Goal: Information Seeking & Learning: Learn about a topic

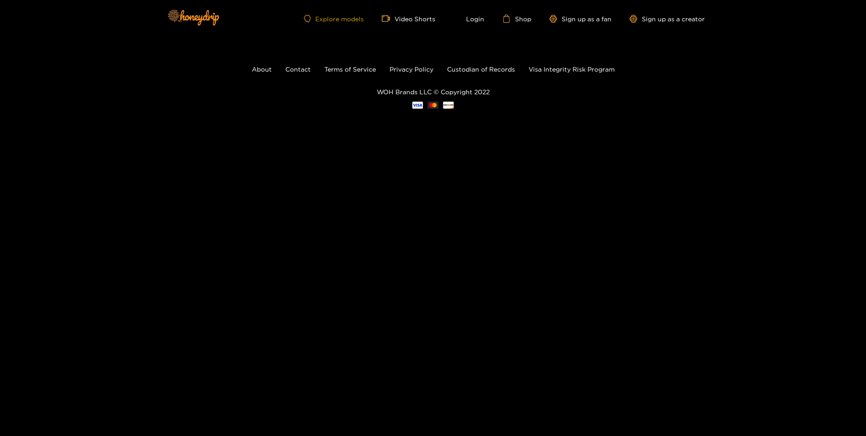
click at [332, 17] on link "Explore models" at bounding box center [334, 19] width 60 height 8
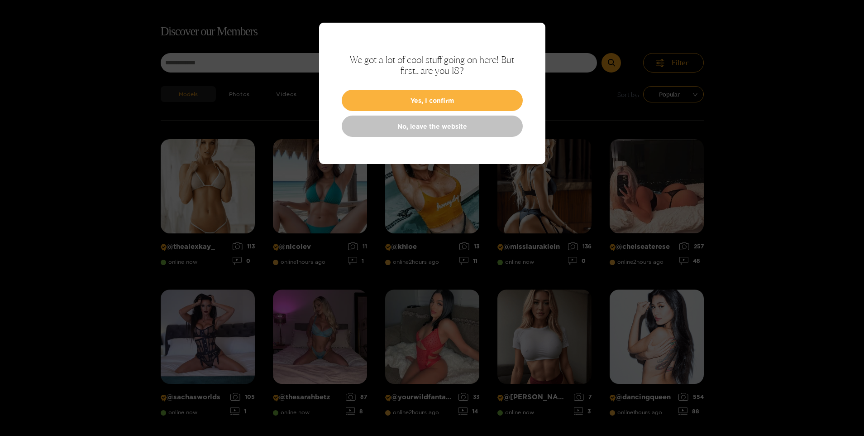
scroll to position [58, 0]
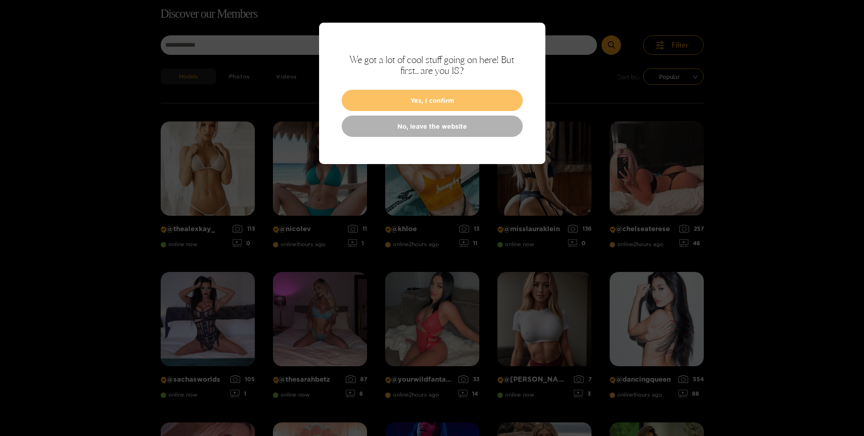
click at [430, 97] on button "Yes, I confirm" at bounding box center [432, 100] width 181 height 21
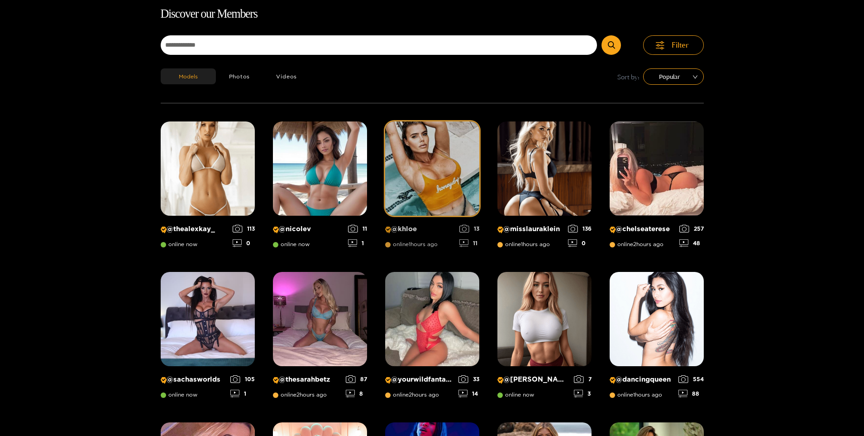
click at [443, 168] on img at bounding box center [432, 168] width 94 height 94
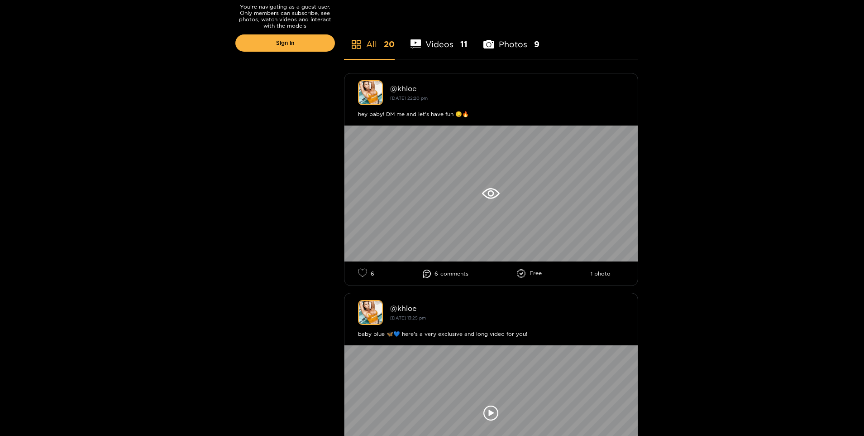
scroll to position [226, 0]
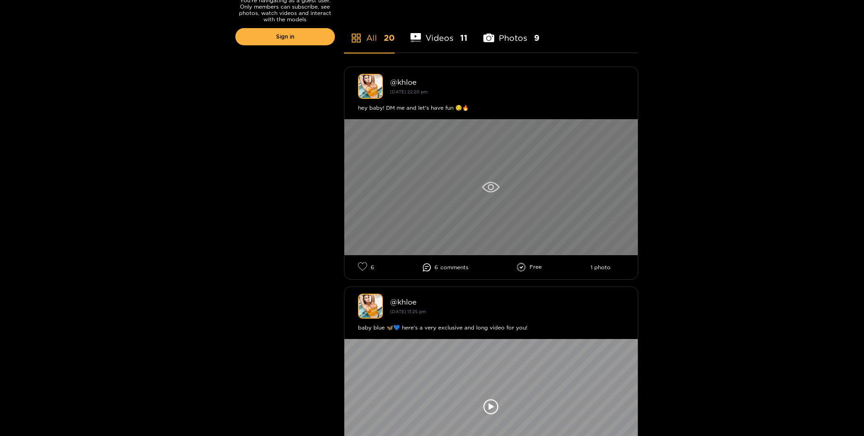
click at [491, 188] on icon at bounding box center [491, 187] width 18 height 11
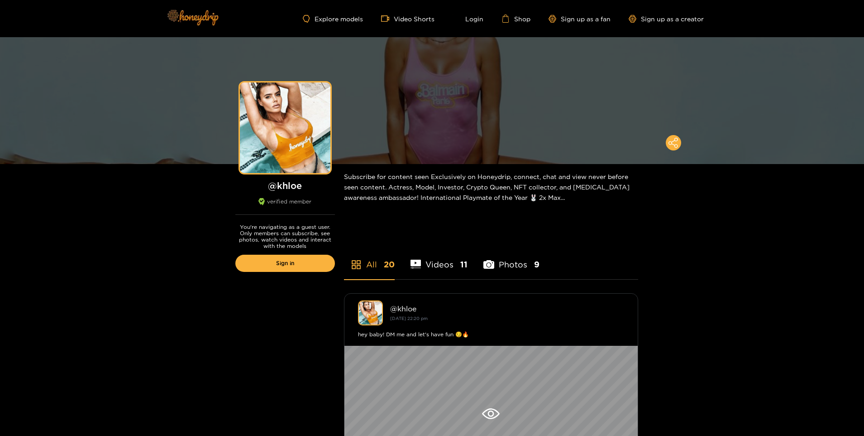
click at [197, 15] on img at bounding box center [192, 17] width 63 height 38
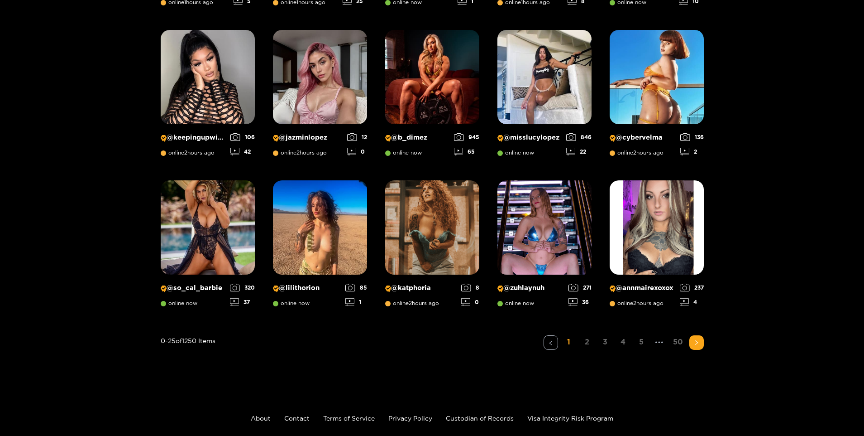
scroll to position [601, 0]
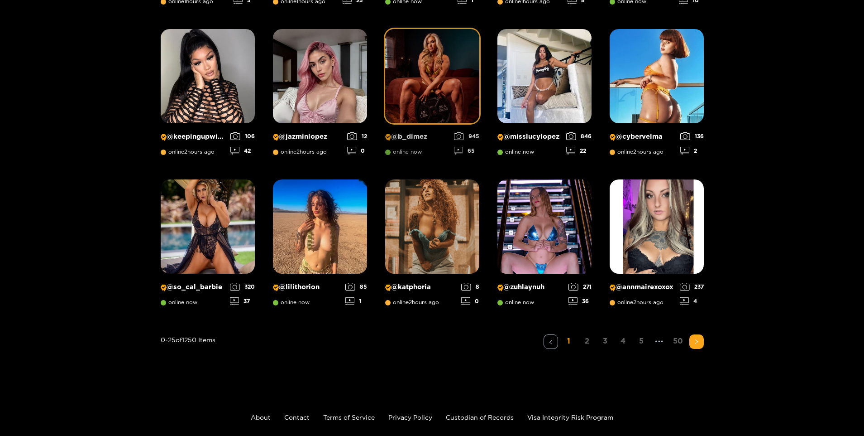
click at [465, 134] on div "945" at bounding box center [466, 136] width 25 height 8
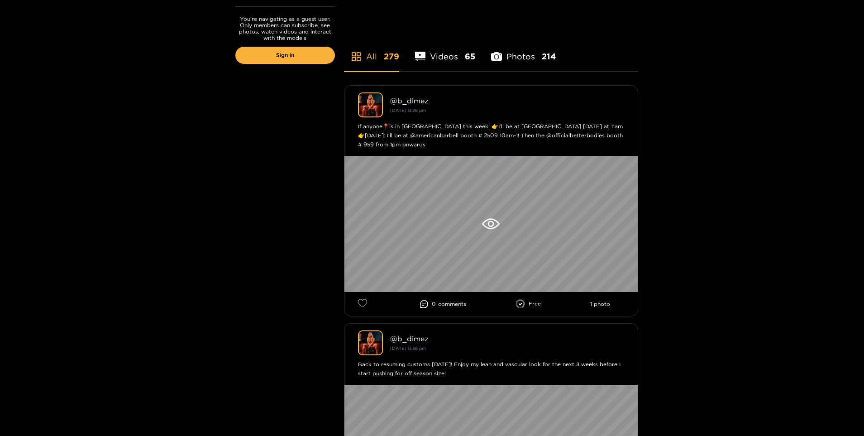
scroll to position [272, 0]
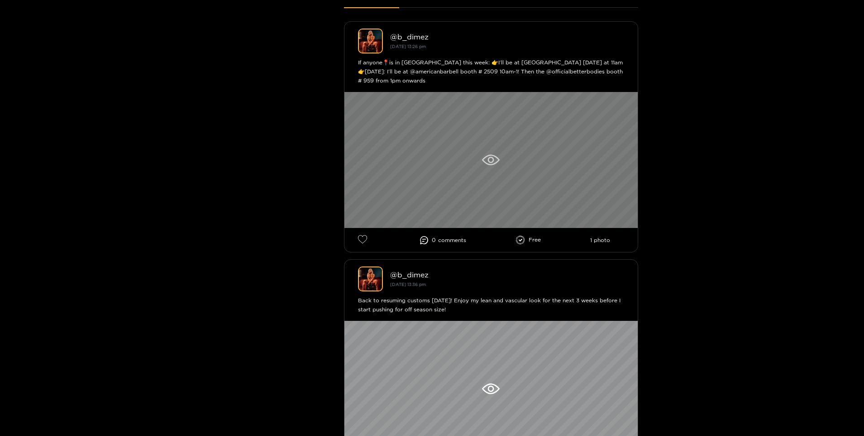
click at [491, 158] on icon at bounding box center [491, 159] width 18 height 11
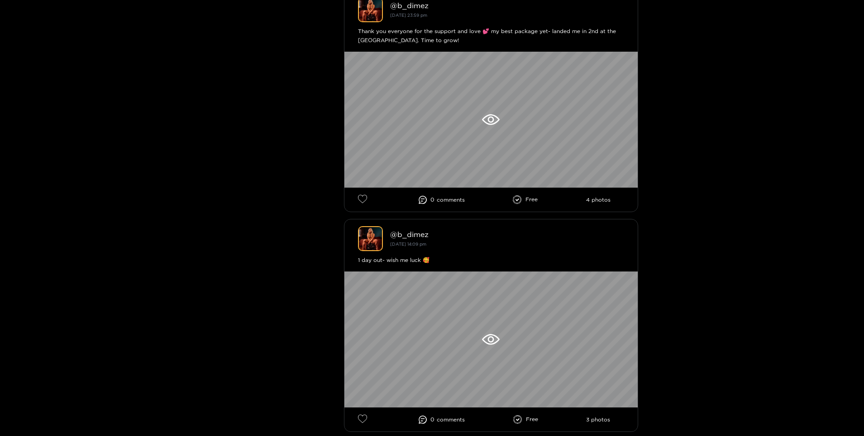
scroll to position [770, 0]
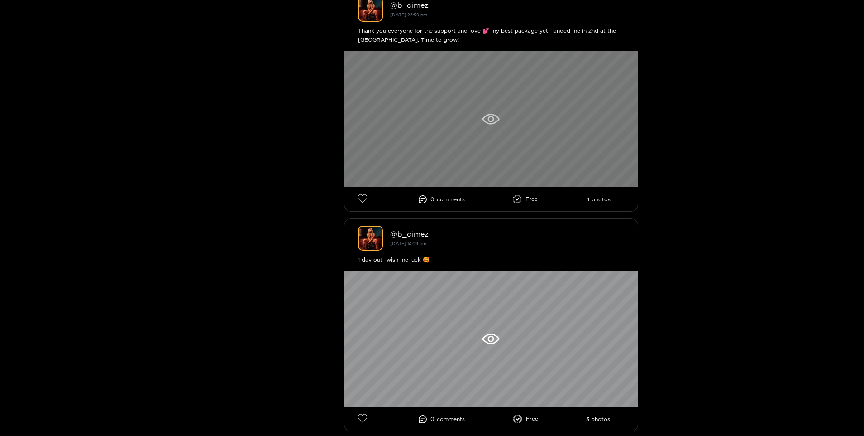
click at [491, 119] on icon at bounding box center [491, 119] width 18 height 11
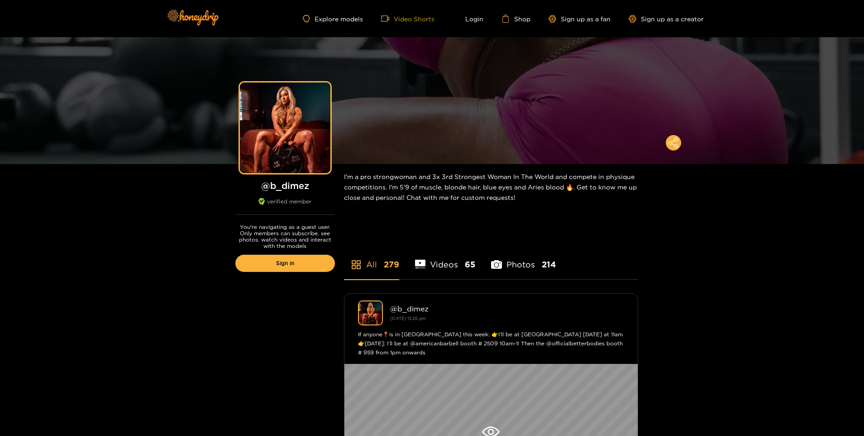
click at [403, 18] on link "Video Shorts" at bounding box center [407, 18] width 53 height 8
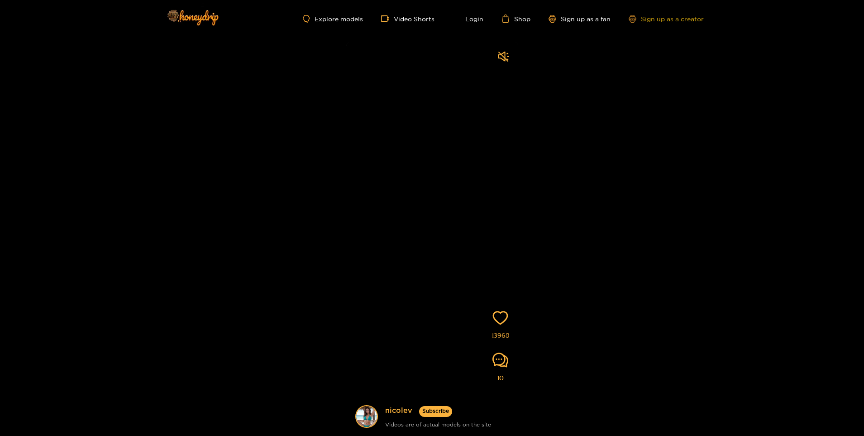
click at [667, 17] on link "Sign up as a creator" at bounding box center [666, 19] width 75 height 8
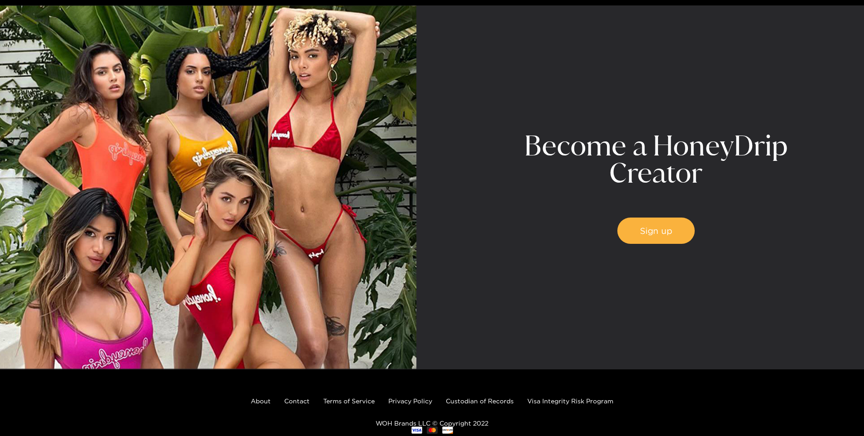
scroll to position [3491, 0]
